Goal: Information Seeking & Learning: Learn about a topic

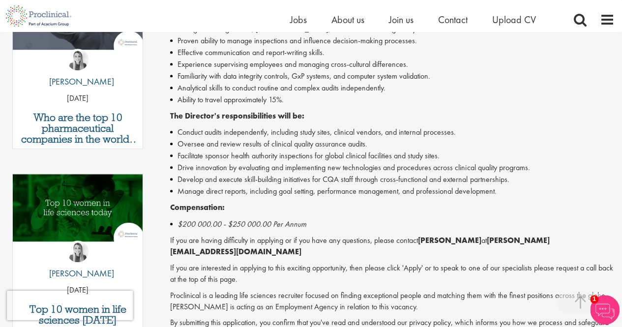
scroll to position [374, 0]
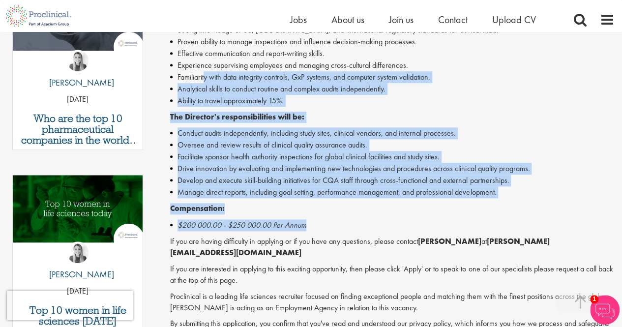
drag, startPoint x: 345, startPoint y: 221, endPoint x: 206, endPoint y: 74, distance: 202.3
click at [206, 74] on div "The Director's - Permanent - [US_STATE] (Hybrid) Proclinical is seeking a Direc…" at bounding box center [392, 113] width 444 height 454
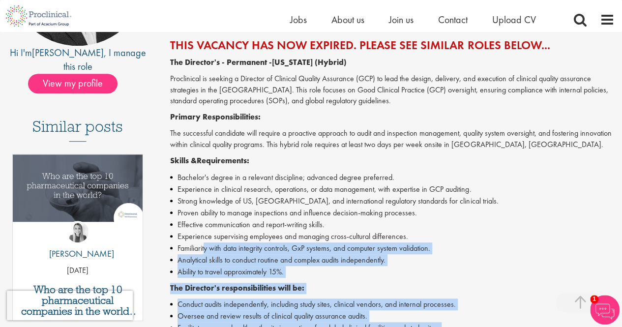
scroll to position [204, 0]
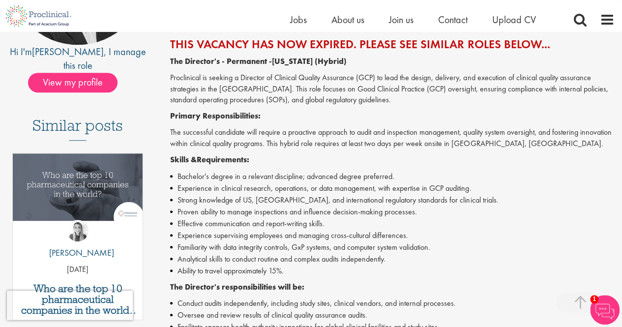
click at [199, 82] on p "Proclinical is seeking a Director of Clinical Quality Assurance (GCP) to lead t…" at bounding box center [392, 89] width 444 height 34
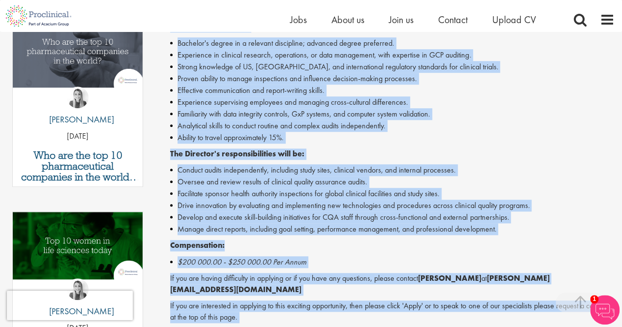
scroll to position [382, 0]
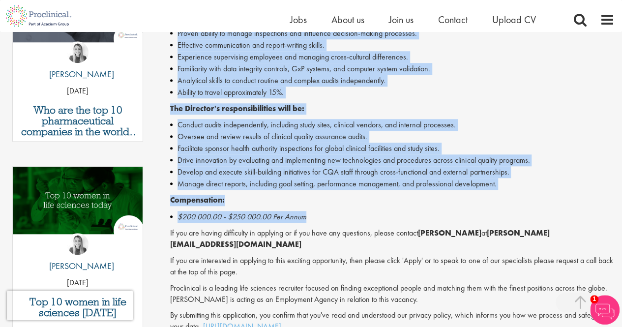
drag, startPoint x: 171, startPoint y: 60, endPoint x: 436, endPoint y: 215, distance: 307.4
click at [436, 215] on div "The Director's - Permanent - New Jersey (Hybrid) Proclinical is seeking a Direc…" at bounding box center [392, 105] width 444 height 454
copy div "The Director's - Permanent - New Jersey (Hybrid) Proclinical is seeking a Direc…"
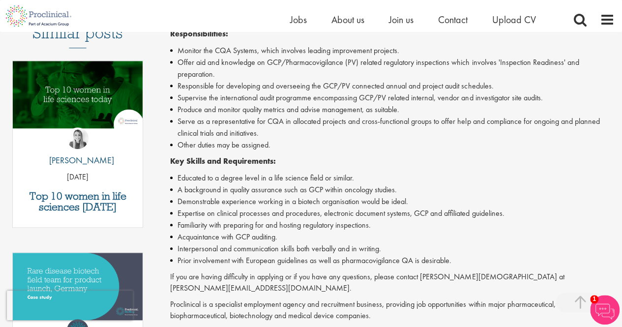
scroll to position [297, 0]
